Goal: Task Accomplishment & Management: Manage account settings

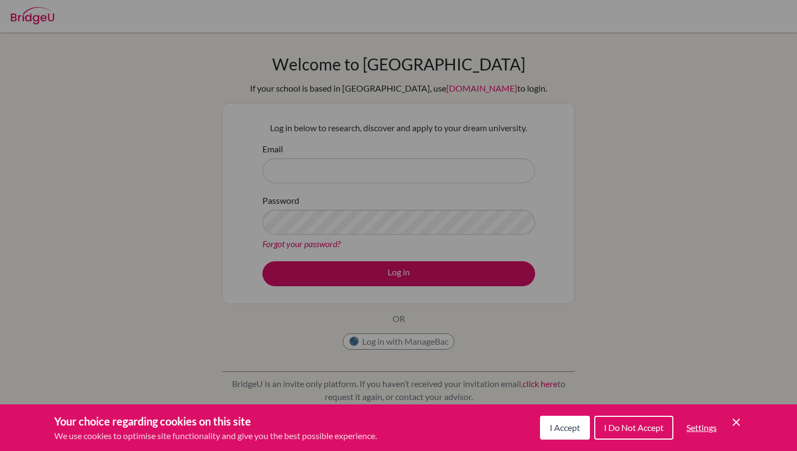
click at [292, 101] on div "Cookie Preferences" at bounding box center [398, 225] width 797 height 451
click at [562, 427] on span "I Accept" at bounding box center [565, 427] width 30 height 10
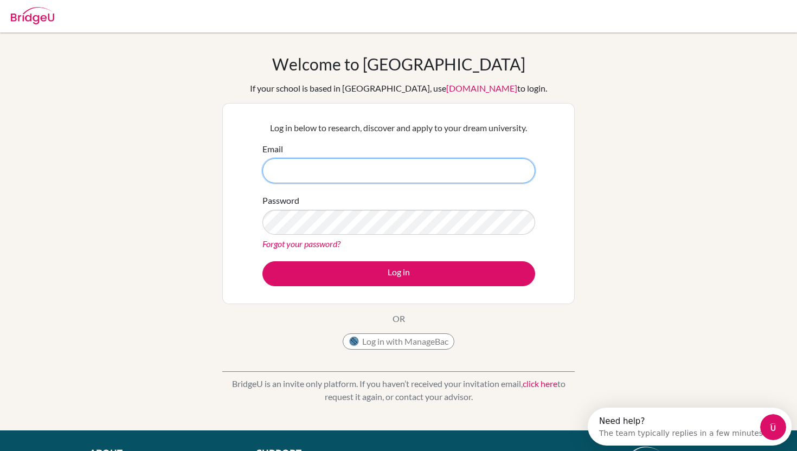
click at [308, 172] on input "Email" at bounding box center [398, 170] width 273 height 25
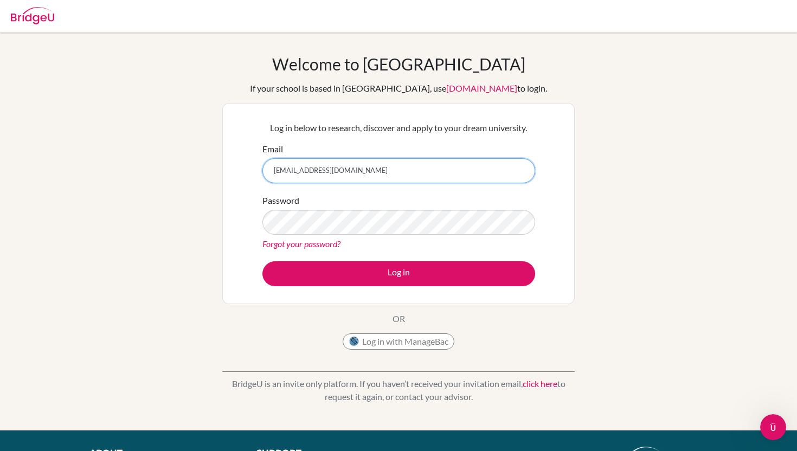
type input "[EMAIL_ADDRESS][DOMAIN_NAME]"
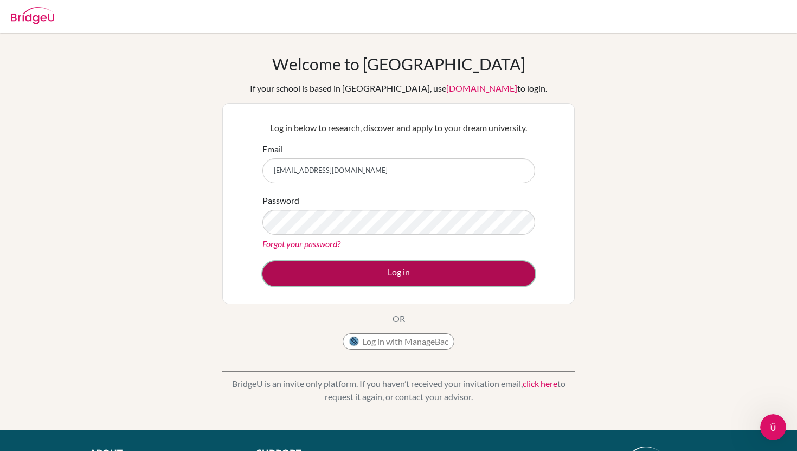
click at [309, 267] on button "Log in" at bounding box center [398, 273] width 273 height 25
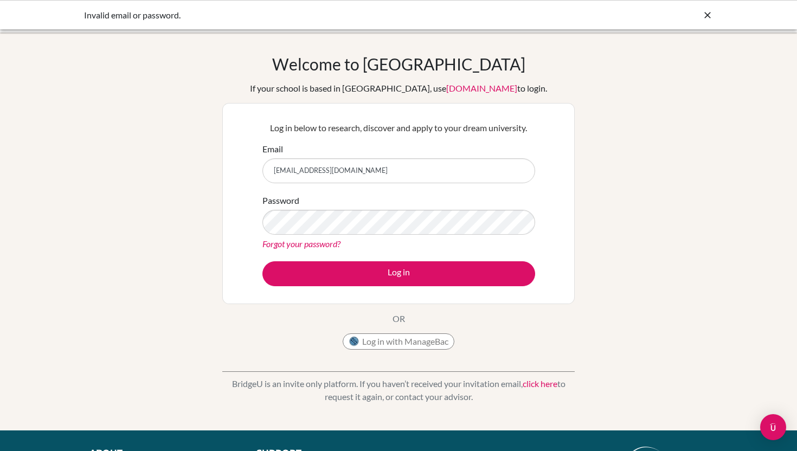
click at [315, 243] on link "Forgot your password?" at bounding box center [301, 244] width 78 height 10
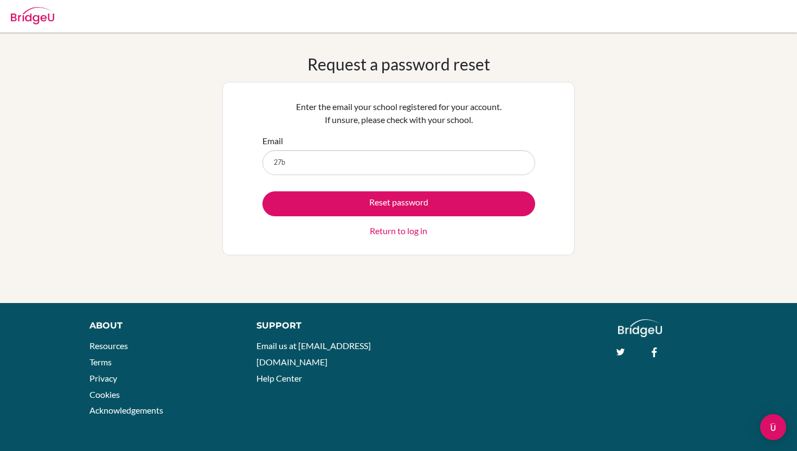
type input "[EMAIL_ADDRESS][DOMAIN_NAME]"
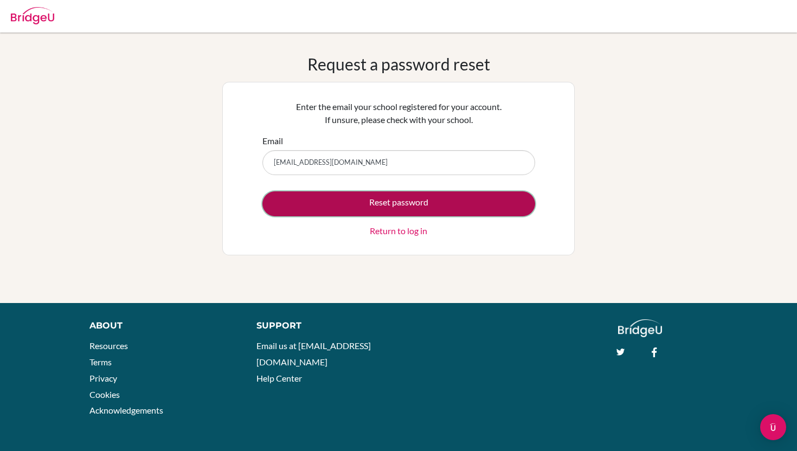
click at [409, 201] on button "Reset password" at bounding box center [398, 203] width 273 height 25
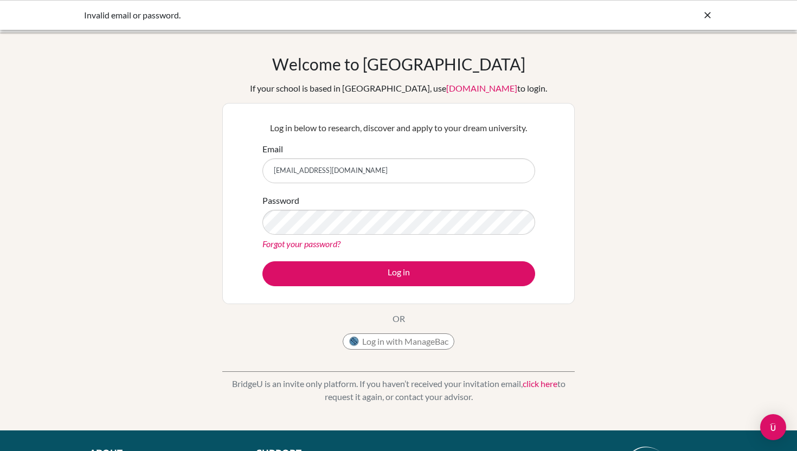
click at [347, 174] on input "27b_temuulen.batbaatar@mongol.aspiration.edu.mn" at bounding box center [398, 170] width 273 height 25
type input "27b_temuulen.b@mongol.aspiration.edu.mn"
click at [262, 261] on button "Log in" at bounding box center [398, 273] width 273 height 25
click at [318, 244] on link "Forgot your password?" at bounding box center [301, 244] width 78 height 10
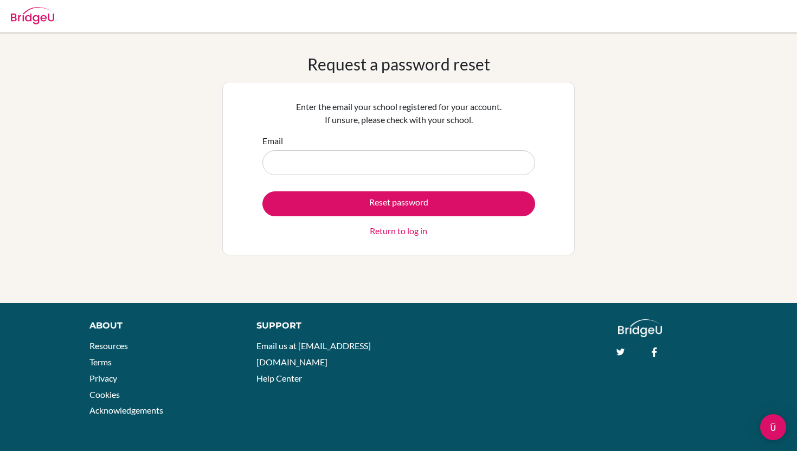
click at [314, 158] on input "Email" at bounding box center [398, 162] width 273 height 25
type input "[EMAIL_ADDRESS][DOMAIN_NAME]"
click at [354, 163] on input "[EMAIL_ADDRESS][DOMAIN_NAME]" at bounding box center [398, 162] width 273 height 25
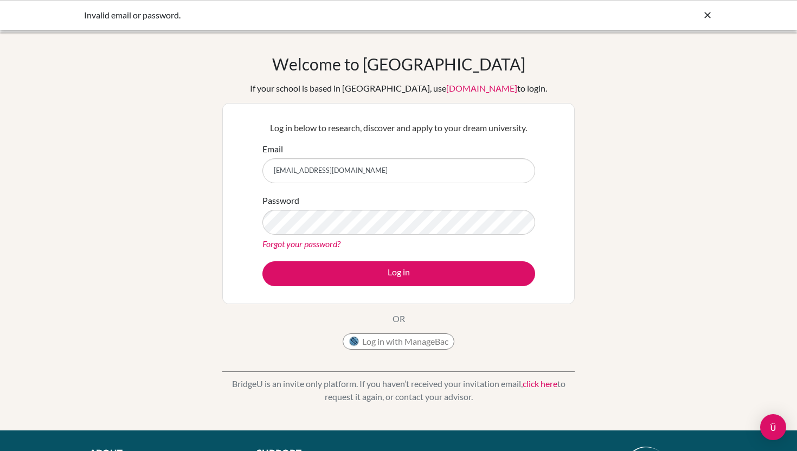
click at [352, 175] on input "[EMAIL_ADDRESS][DOMAIN_NAME]" at bounding box center [398, 170] width 273 height 25
click at [351, 167] on input "27b_temuulen.b@mongol.aspiration.edu.mn" at bounding box center [398, 170] width 273 height 25
type input "[EMAIL_ADDRESS][DOMAIN_NAME]"
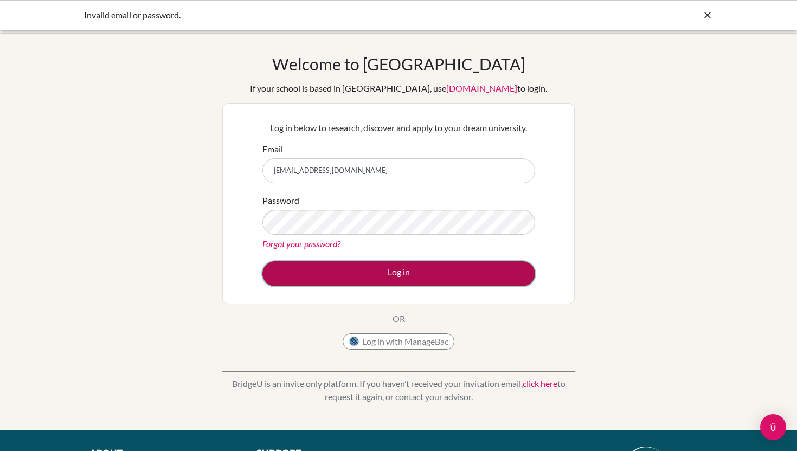
click at [367, 276] on button "Log in" at bounding box center [398, 273] width 273 height 25
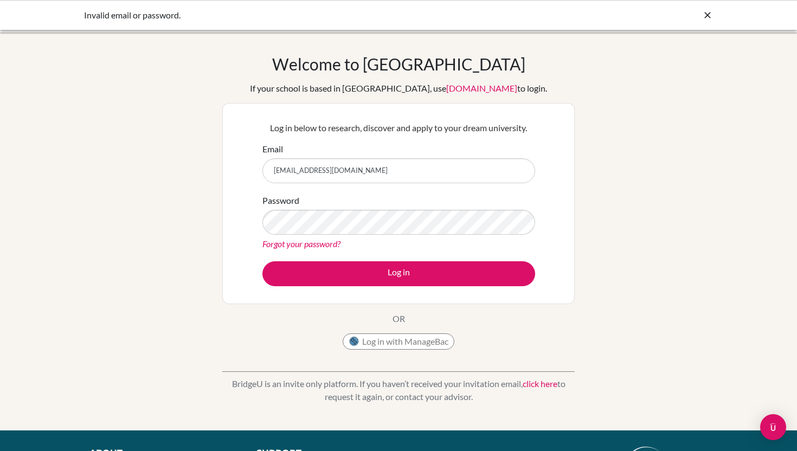
click at [328, 245] on link "Forgot your password?" at bounding box center [301, 244] width 78 height 10
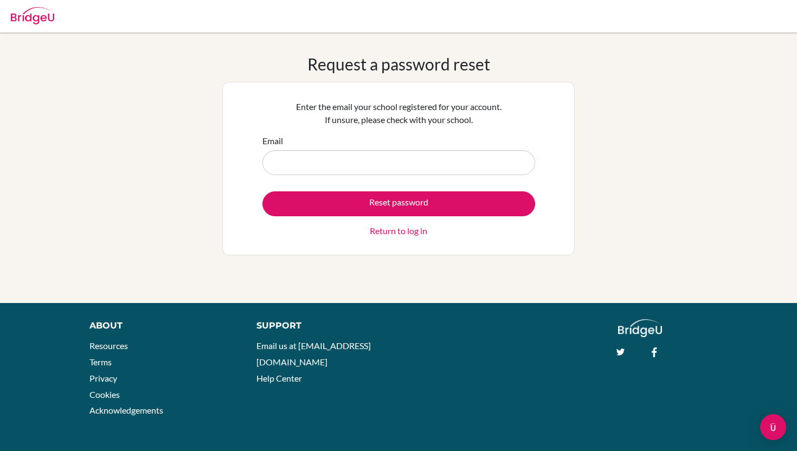
click at [356, 169] on input "Email" at bounding box center [398, 162] width 273 height 25
type input "27b_temuulen.b@mongolaspiration.edu.mn"
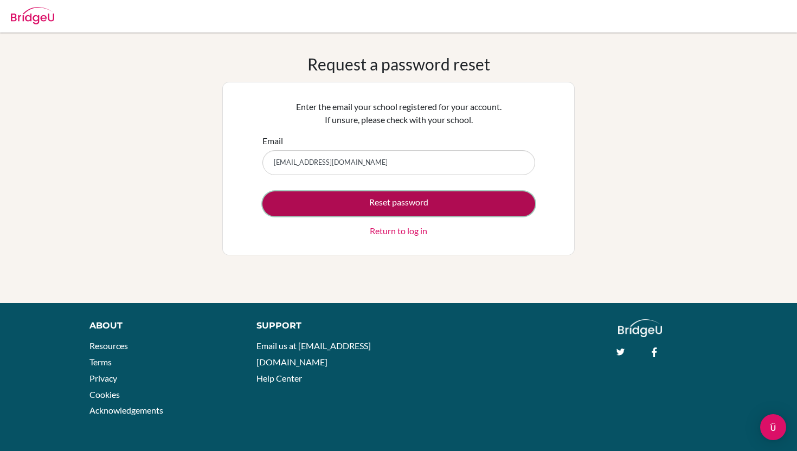
click at [373, 204] on button "Reset password" at bounding box center [398, 203] width 273 height 25
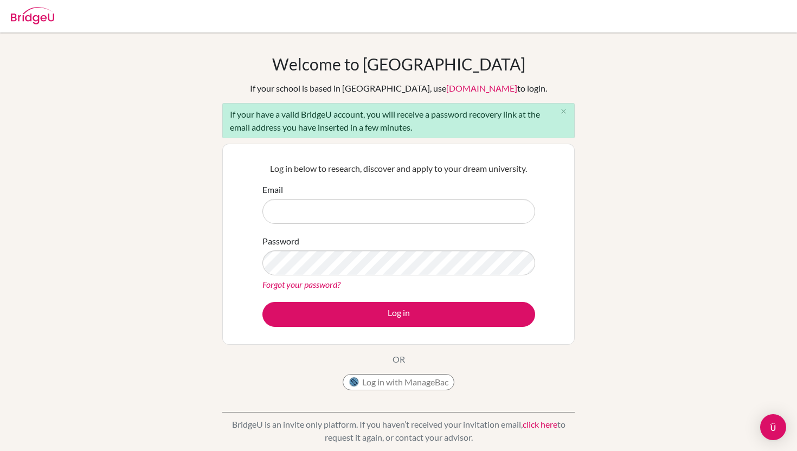
click at [385, 217] on input "Email" at bounding box center [398, 211] width 273 height 25
type input "[EMAIL_ADDRESS][DOMAIN_NAME]"
click at [262, 302] on button "Log in" at bounding box center [398, 314] width 273 height 25
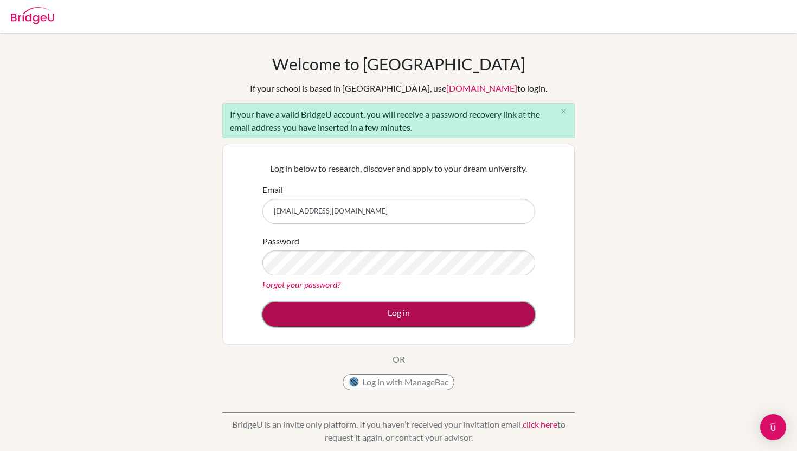
click at [336, 312] on button "Log in" at bounding box center [398, 314] width 273 height 25
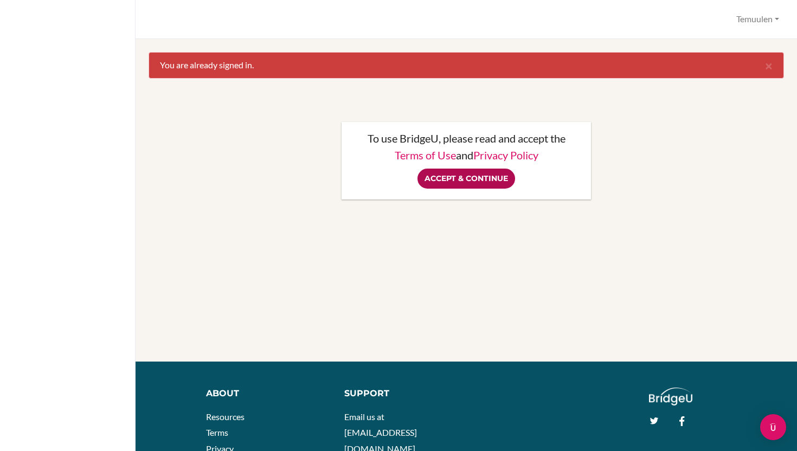
click at [465, 180] on input "Accept & Continue" at bounding box center [467, 179] width 98 height 20
